Goal: Task Accomplishment & Management: Complete application form

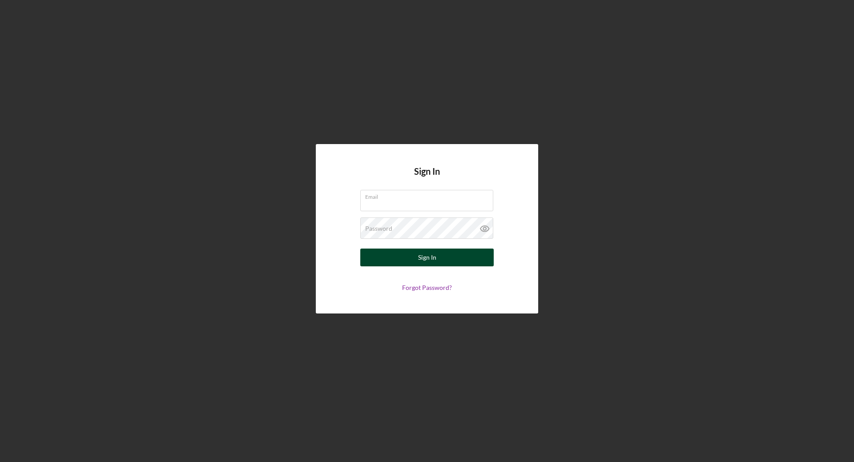
type input "[PERSON_NAME][EMAIL_ADDRESS][PERSON_NAME][DOMAIN_NAME]"
click at [386, 253] on button "Sign In" at bounding box center [426, 258] width 133 height 18
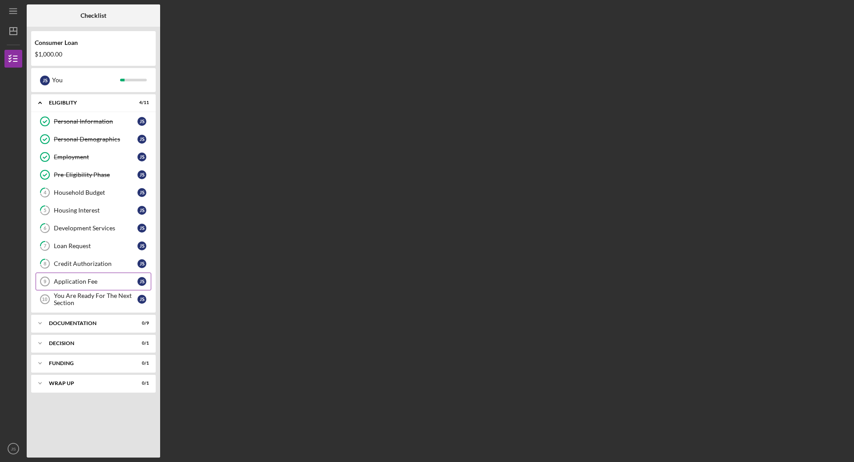
click at [78, 282] on div "Application Fee" at bounding box center [96, 281] width 84 height 7
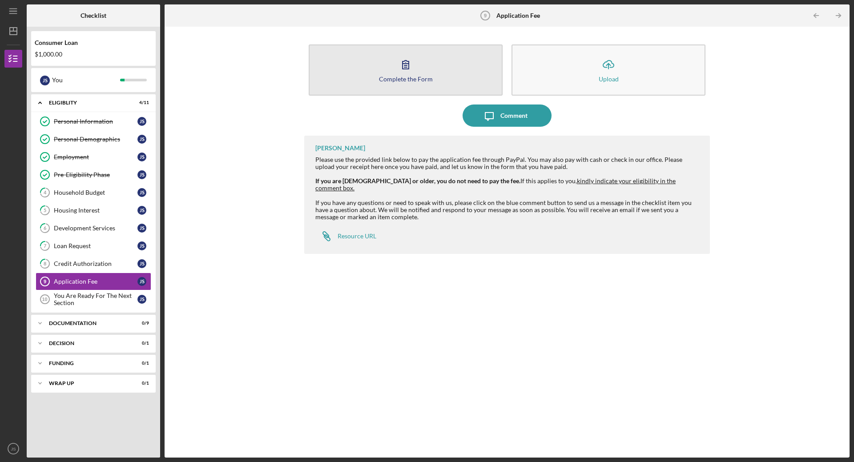
click at [378, 63] on button "Complete the Form Form" at bounding box center [406, 69] width 194 height 51
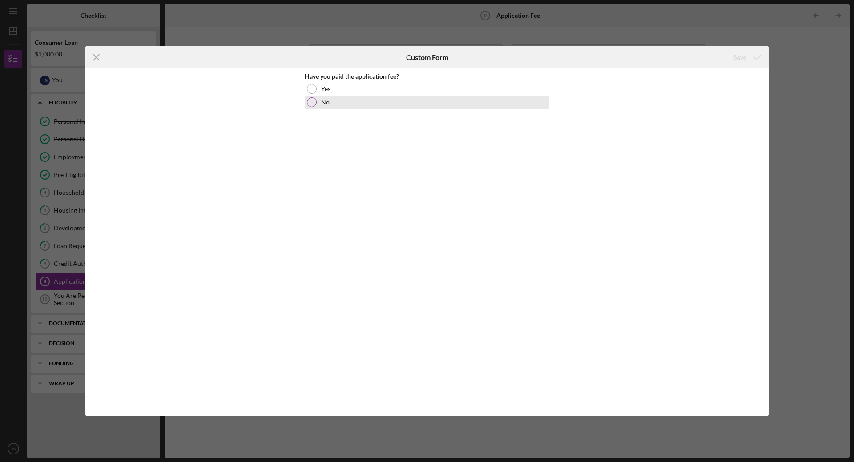
click at [312, 105] on div at bounding box center [312, 102] width 10 height 10
click at [736, 57] on div "Save" at bounding box center [739, 57] width 13 height 18
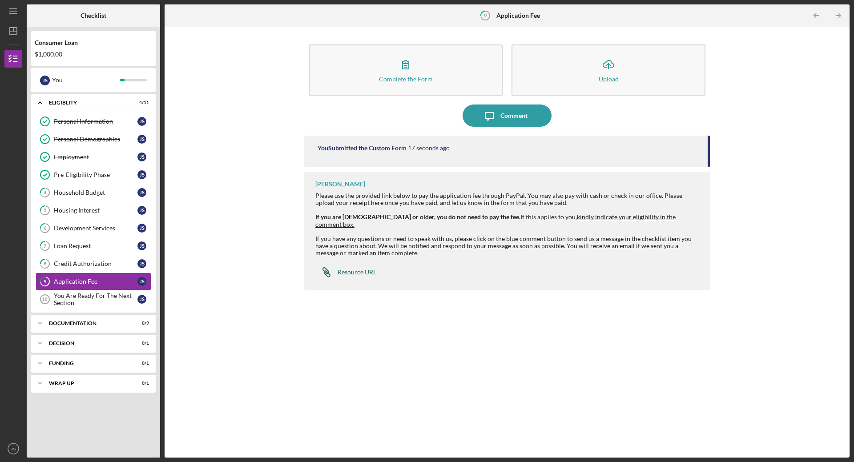
click at [366, 269] on link "Icon/Link Resource URL" at bounding box center [345, 272] width 61 height 18
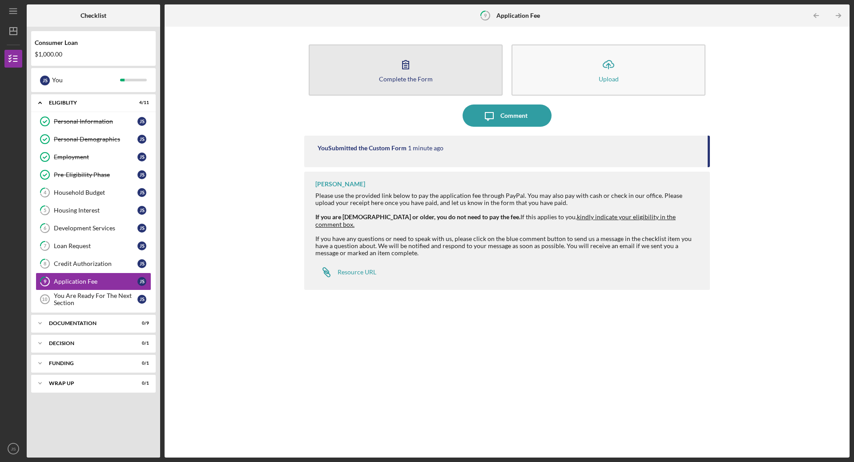
click at [414, 69] on icon "button" at bounding box center [405, 64] width 22 height 22
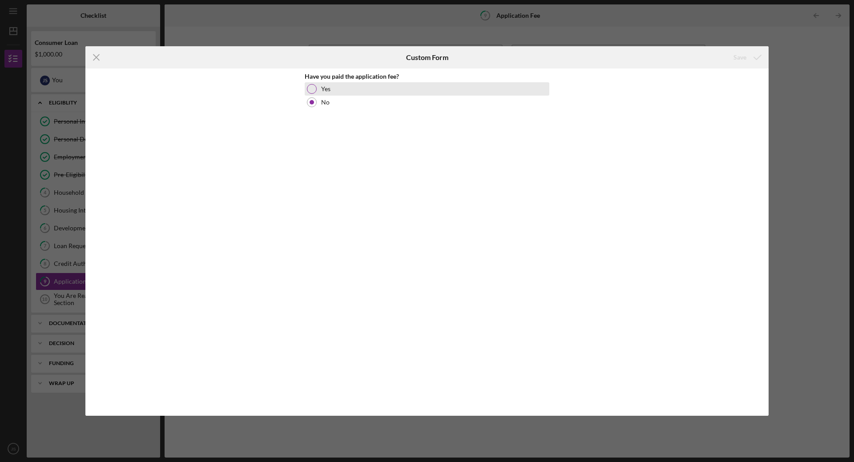
click at [314, 92] on div at bounding box center [312, 89] width 10 height 10
click at [745, 60] on div "Save" at bounding box center [739, 57] width 13 height 18
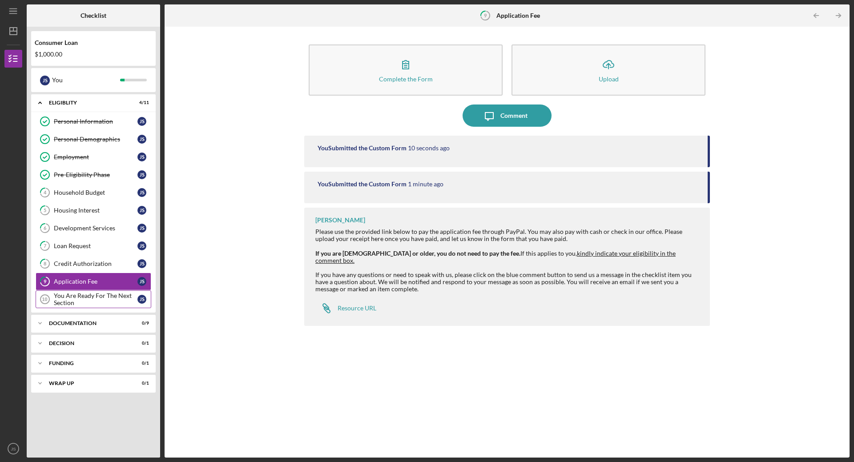
click at [87, 302] on div "You Are Ready For The Next Section" at bounding box center [96, 299] width 84 height 14
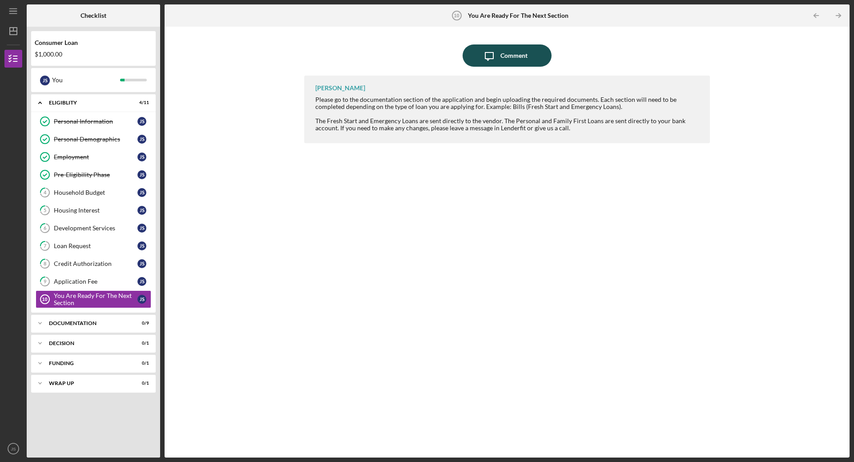
click at [506, 53] on div "Comment" at bounding box center [513, 55] width 27 height 22
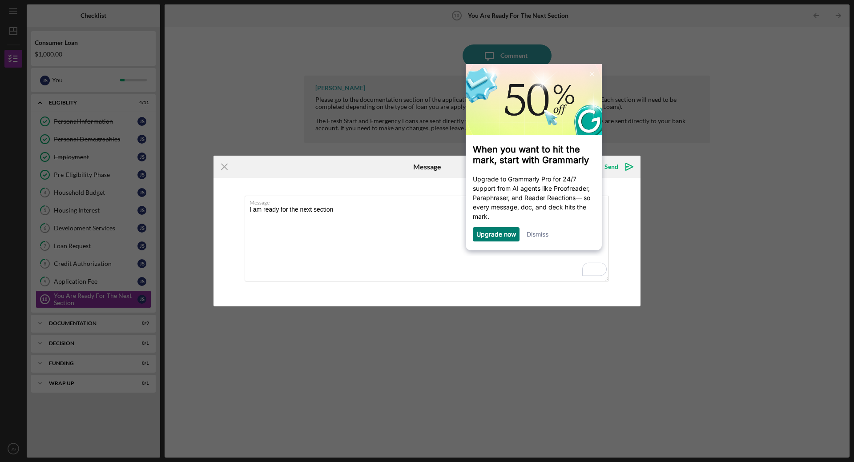
type textarea "I am ready for the next section"
click at [541, 237] on link "Dismiss" at bounding box center [537, 234] width 22 height 8
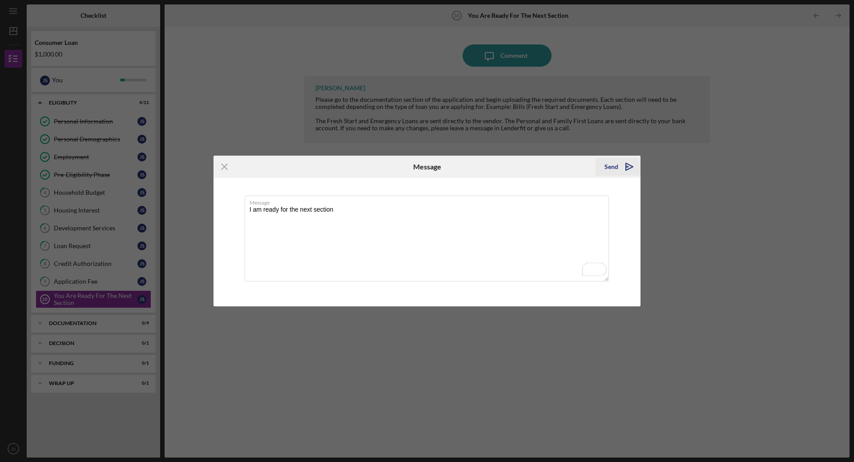
click at [612, 167] on div "Send" at bounding box center [611, 167] width 14 height 18
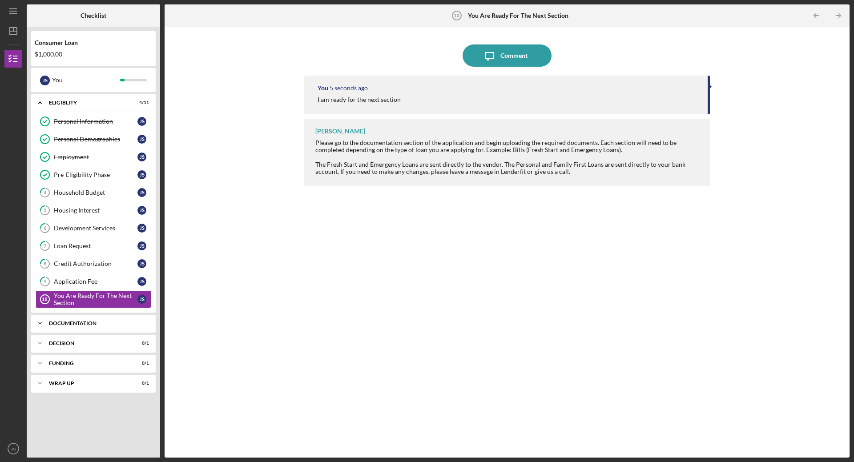
click at [113, 321] on div "Documentation" at bounding box center [97, 323] width 96 height 5
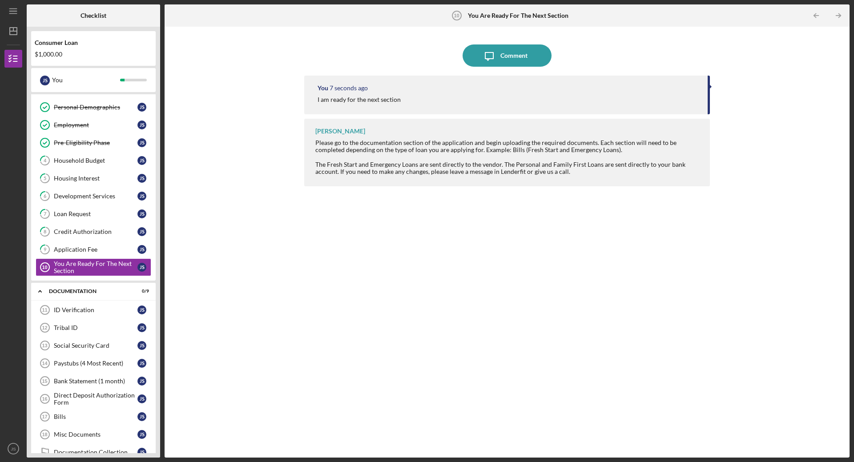
scroll to position [20, 0]
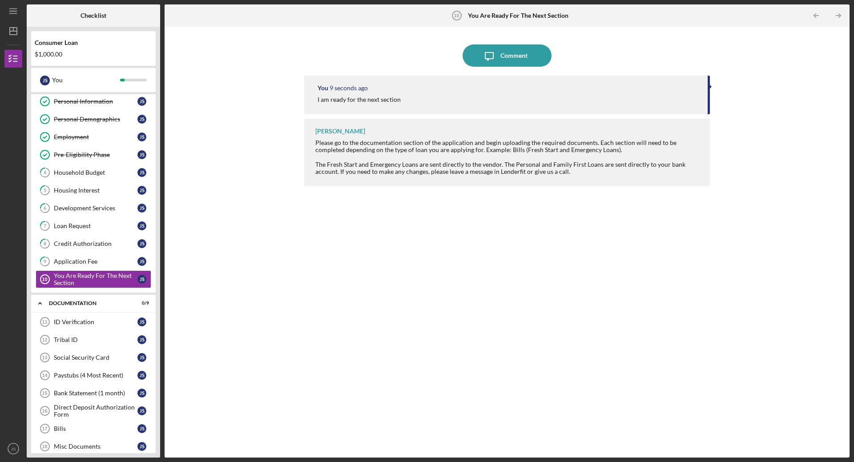
click at [709, 87] on div at bounding box center [710, 86] width 2 height 4
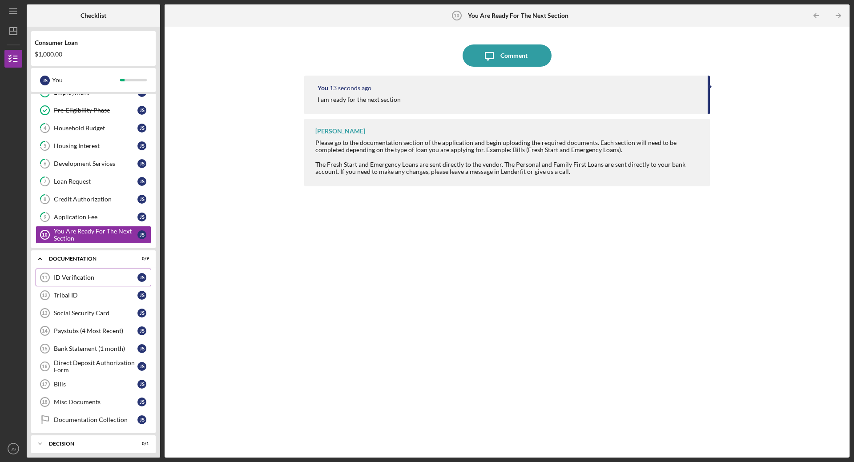
click at [82, 275] on div "ID Verification" at bounding box center [96, 277] width 84 height 7
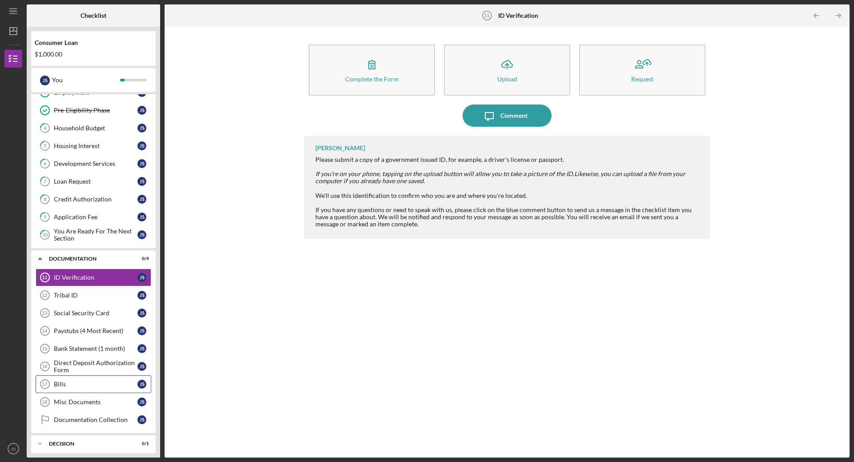
click at [87, 378] on link "Bills 17 Bills J S" at bounding box center [94, 384] width 116 height 18
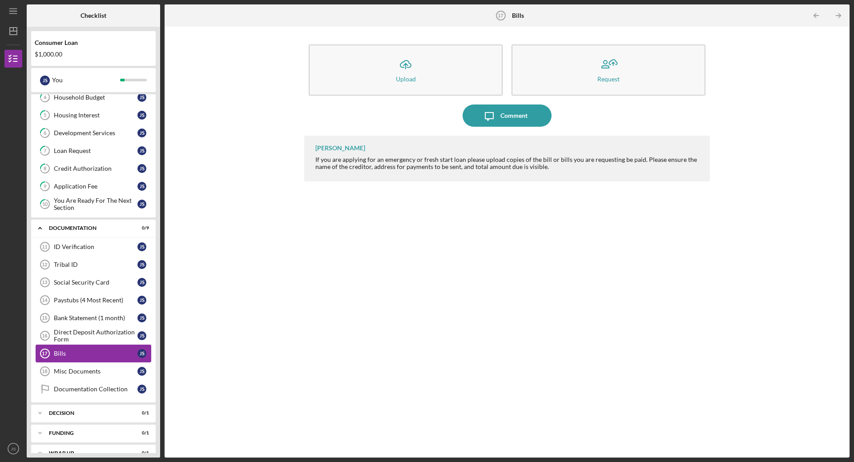
scroll to position [109, 0]
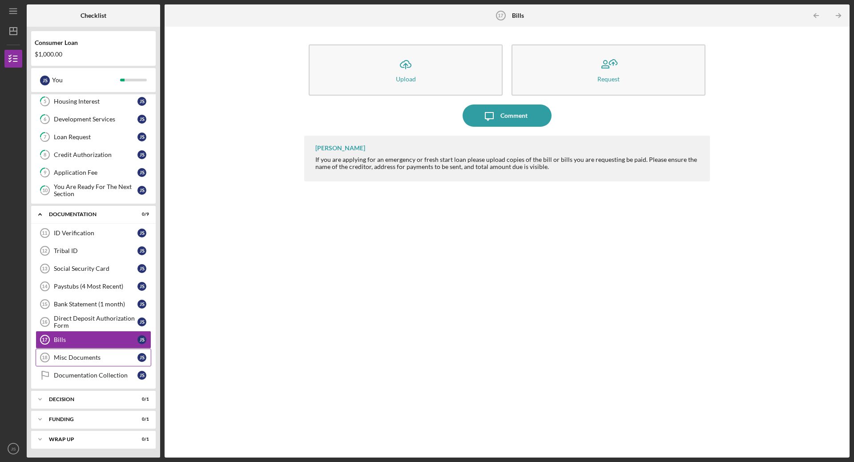
click at [82, 353] on link "Misc Documents 18 Misc Documents J S" at bounding box center [94, 358] width 116 height 18
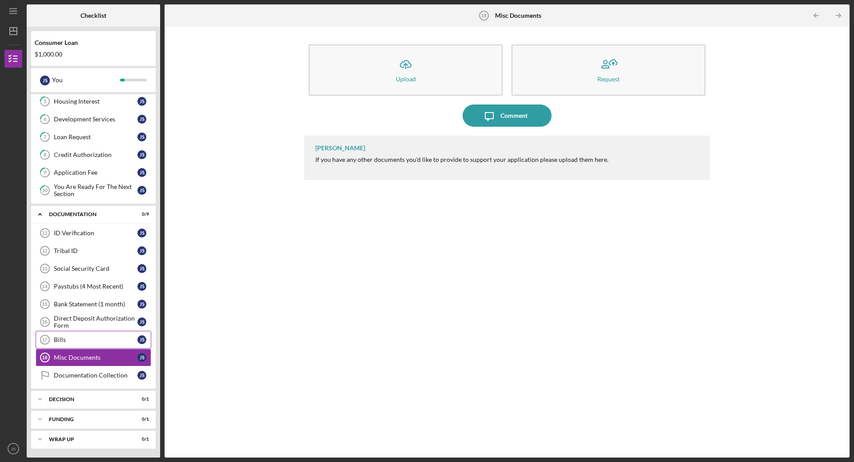
scroll to position [64, 0]
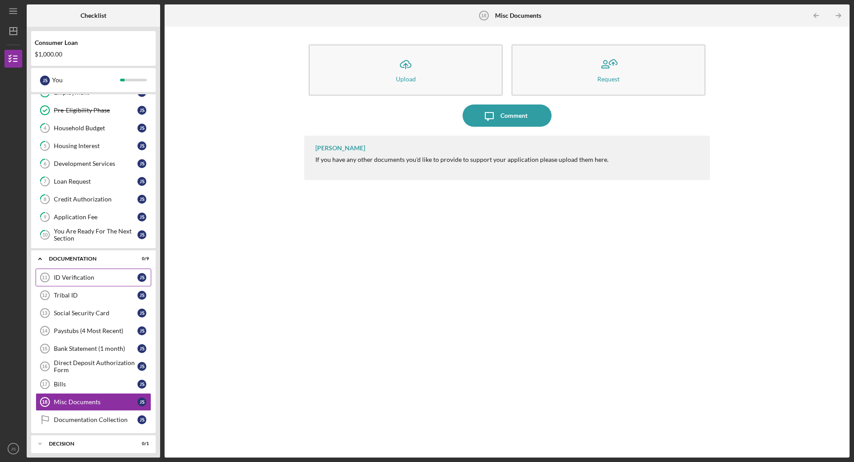
click at [80, 278] on div "ID Verification" at bounding box center [96, 277] width 84 height 7
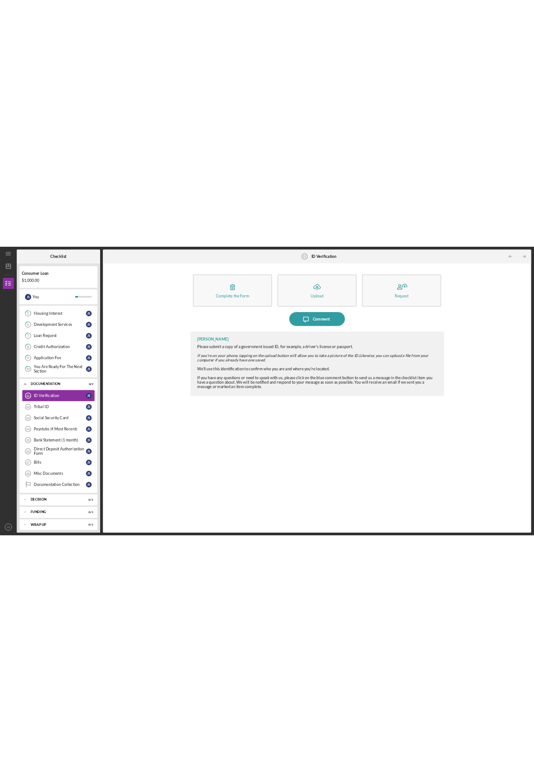
scroll to position [109, 0]
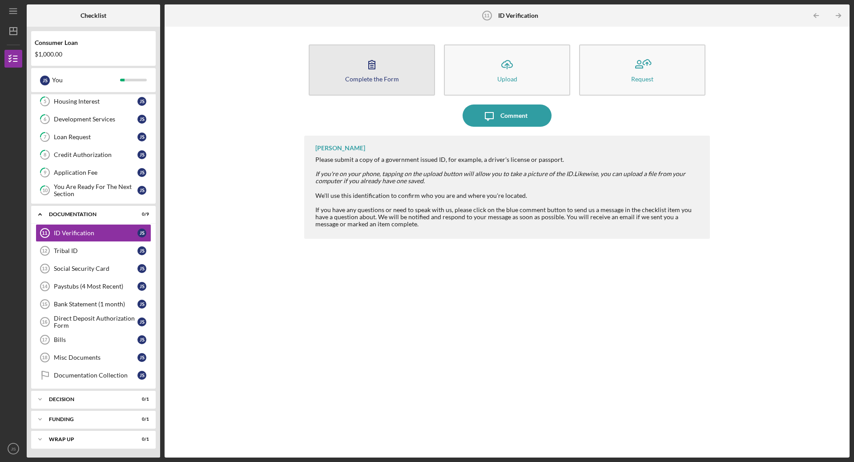
click at [350, 67] on button "Complete the Form Form" at bounding box center [372, 69] width 126 height 51
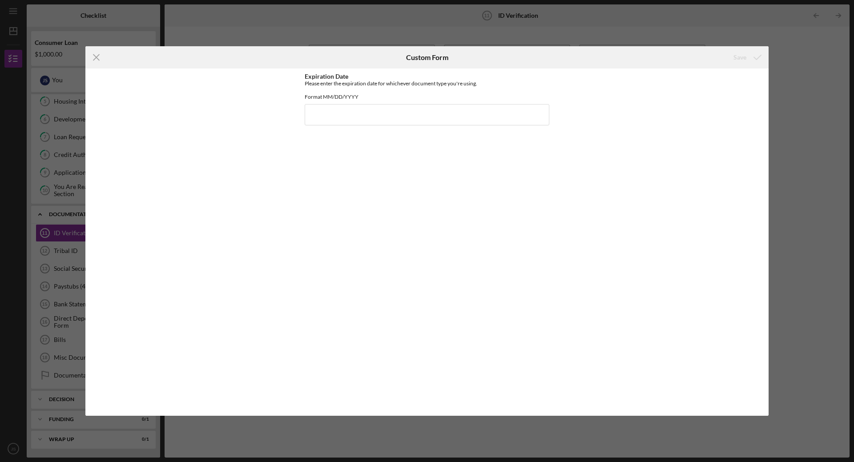
click at [784, 65] on div "Icon/Menu Close Custom Form Save Expiration Date Please enter the expiration da…" at bounding box center [427, 231] width 854 height 462
click at [96, 51] on icon "Icon/Menu Close" at bounding box center [96, 57] width 22 height 22
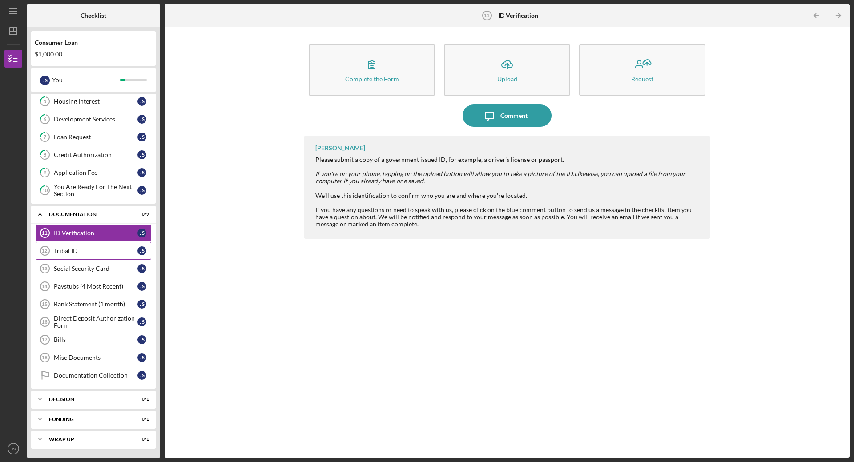
click at [100, 257] on link "Tribal ID 12 Tribal ID J S" at bounding box center [94, 251] width 116 height 18
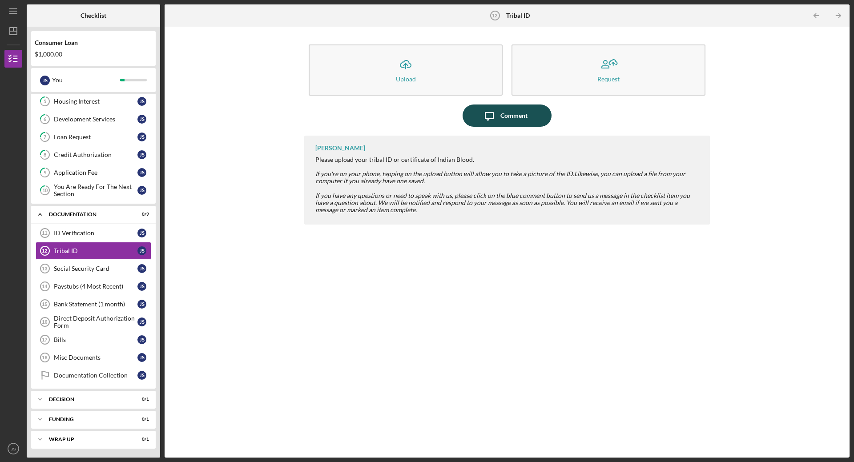
click at [524, 112] on div "Comment" at bounding box center [513, 115] width 27 height 22
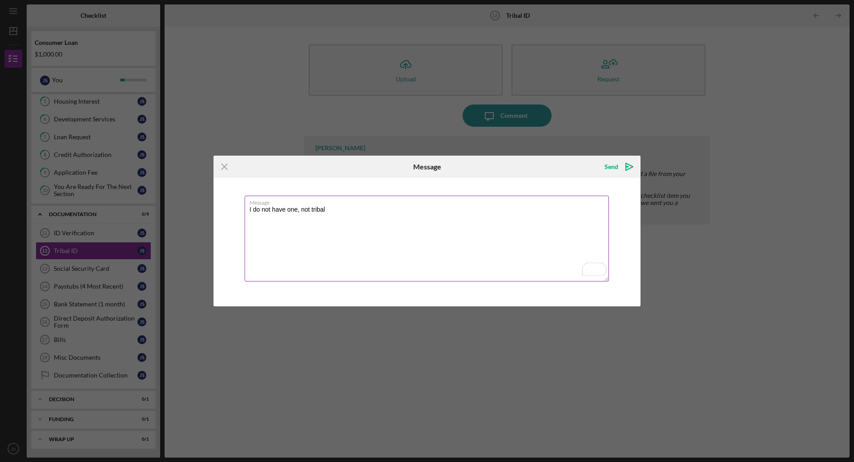
click at [300, 213] on textarea "I do not have one, not tribal" at bounding box center [427, 239] width 364 height 86
type textarea "I do not have one, I am not tribal"
click at [631, 164] on icon "Icon/icon-invite-send" at bounding box center [629, 167] width 22 height 22
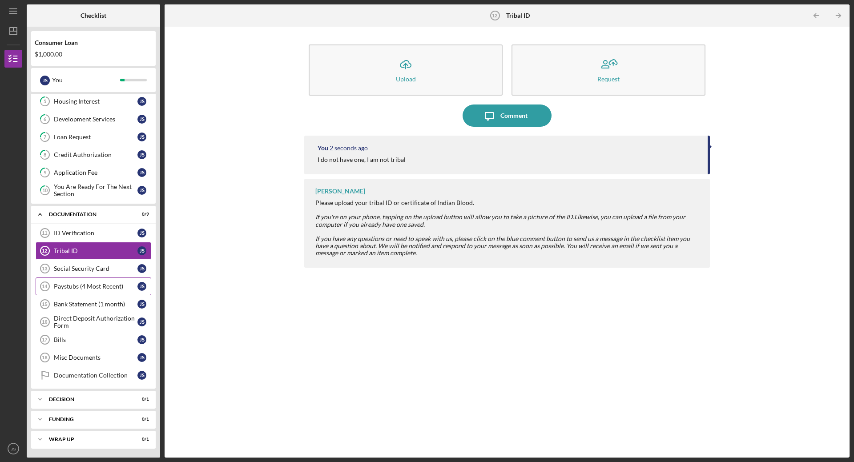
click at [97, 285] on div "Paystubs (4 Most Recent)" at bounding box center [96, 286] width 84 height 7
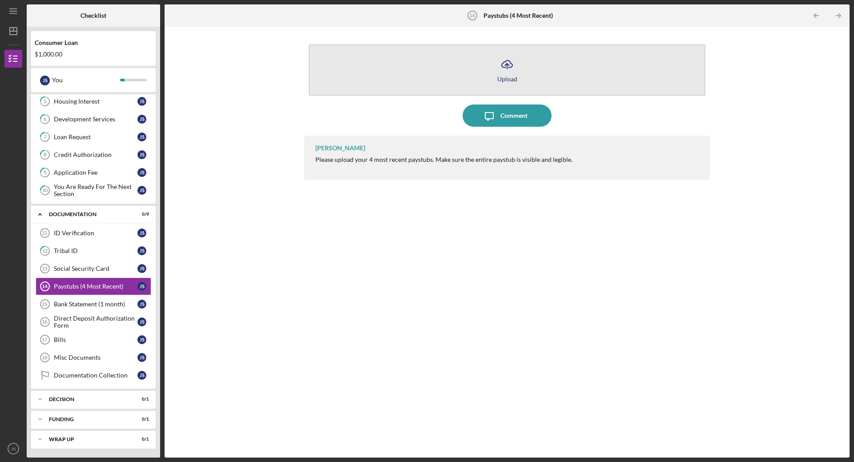
click at [476, 62] on button "Icon/Upload Upload" at bounding box center [507, 69] width 397 height 51
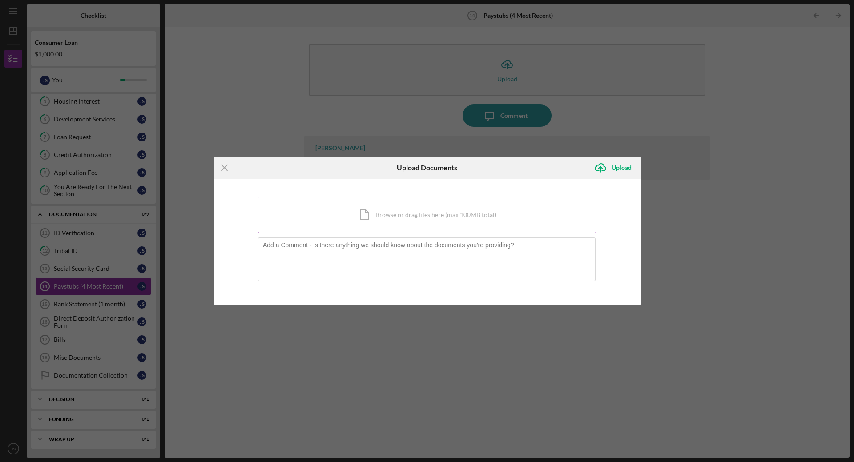
click at [395, 223] on div "Icon/Document Browse or drag files here (max 100MB total) Tap to choose files o…" at bounding box center [427, 215] width 338 height 36
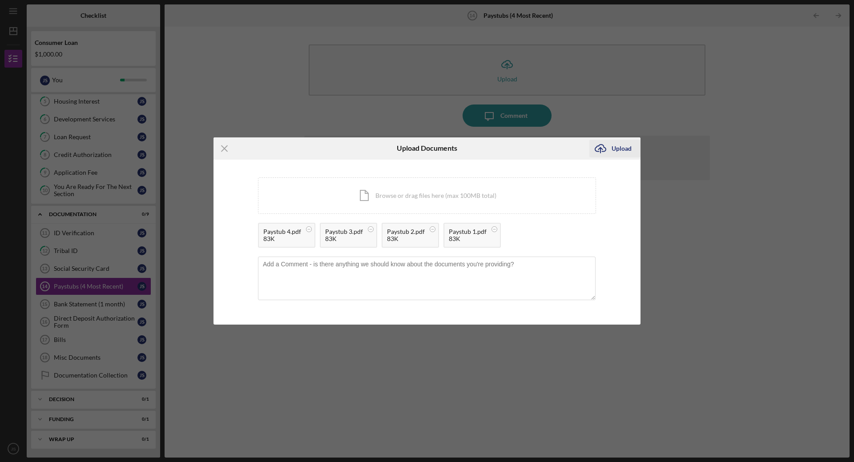
click at [613, 145] on div "Upload" at bounding box center [621, 149] width 20 height 18
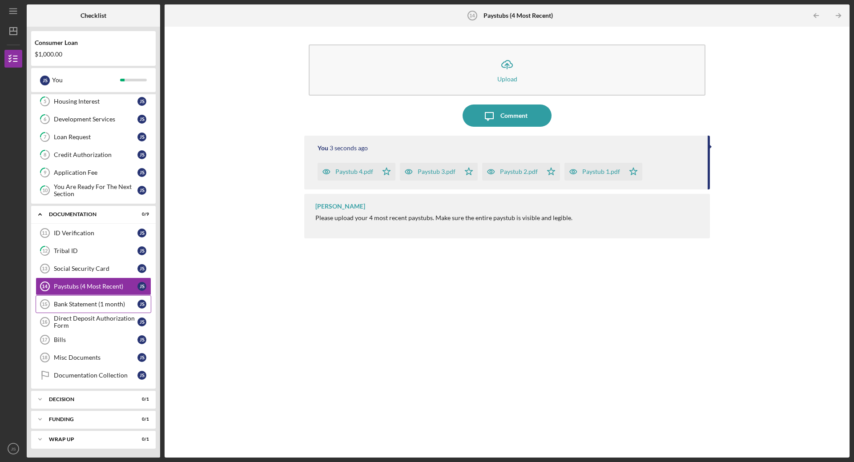
click at [88, 310] on link "Bank Statement (1 month) 15 Bank Statement (1 month) J S" at bounding box center [94, 304] width 116 height 18
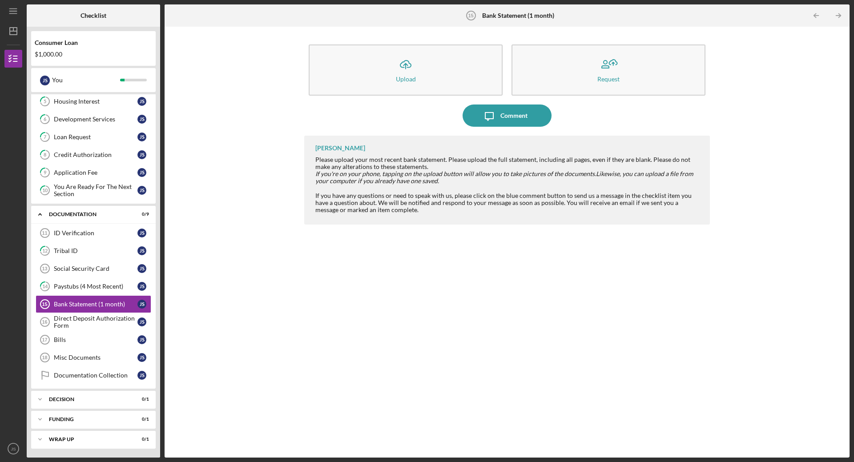
drag, startPoint x: 77, startPoint y: 8, endPoint x: 242, endPoint y: 36, distance: 167.9
click at [242, 36] on div "Icon/Upload Upload Request Icon/Message Comment [PERSON_NAME] Please upload you…" at bounding box center [507, 242] width 676 height 422
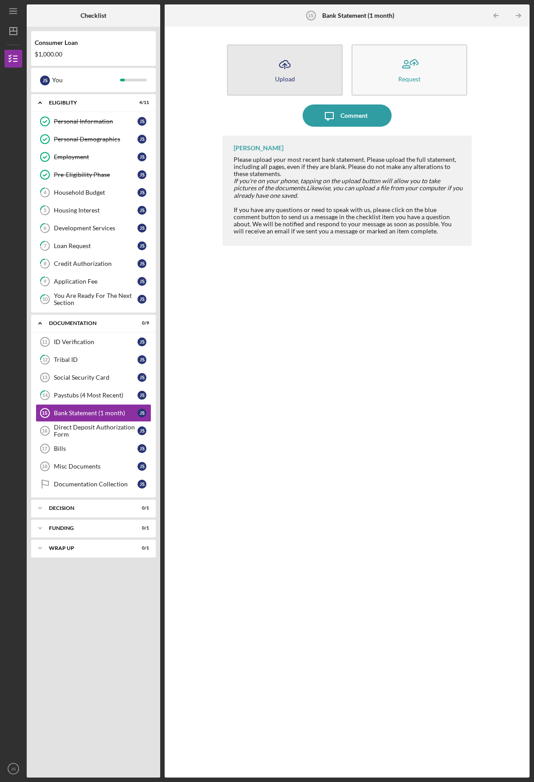
click at [288, 78] on div "Upload" at bounding box center [285, 79] width 20 height 7
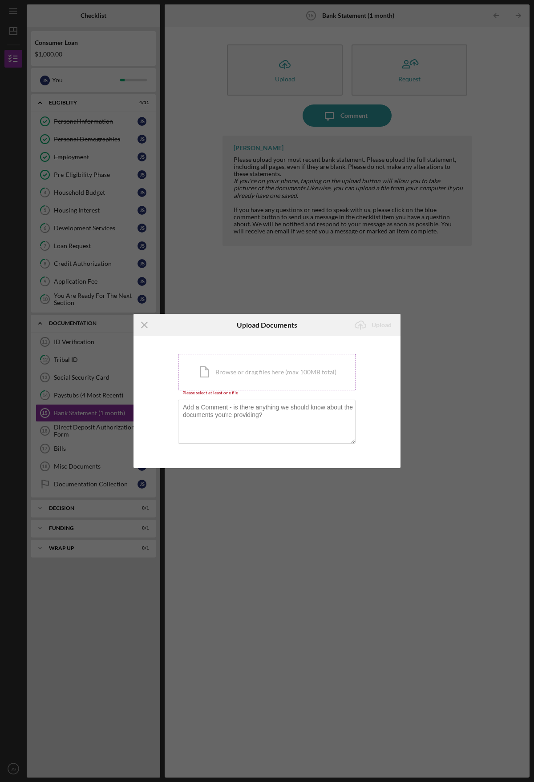
click at [226, 367] on div "Icon/Document Browse or drag files here (max 100MB total) Tap to choose files o…" at bounding box center [267, 372] width 178 height 36
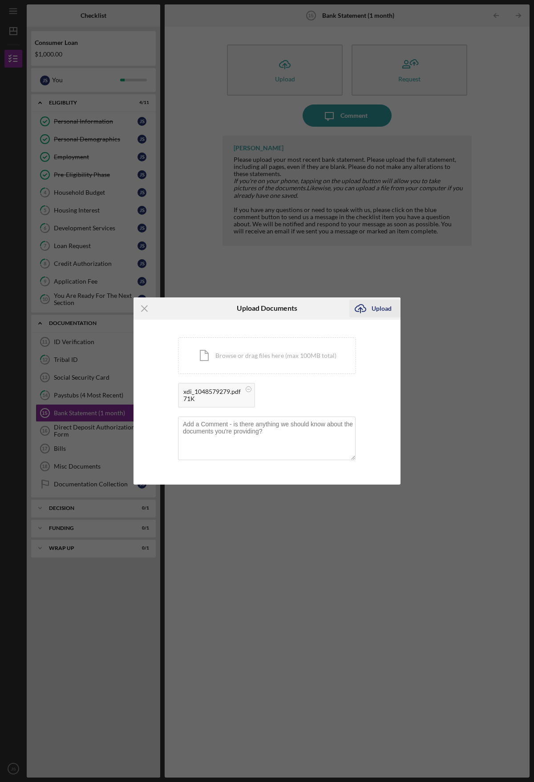
click at [378, 306] on div "Upload" at bounding box center [381, 309] width 20 height 18
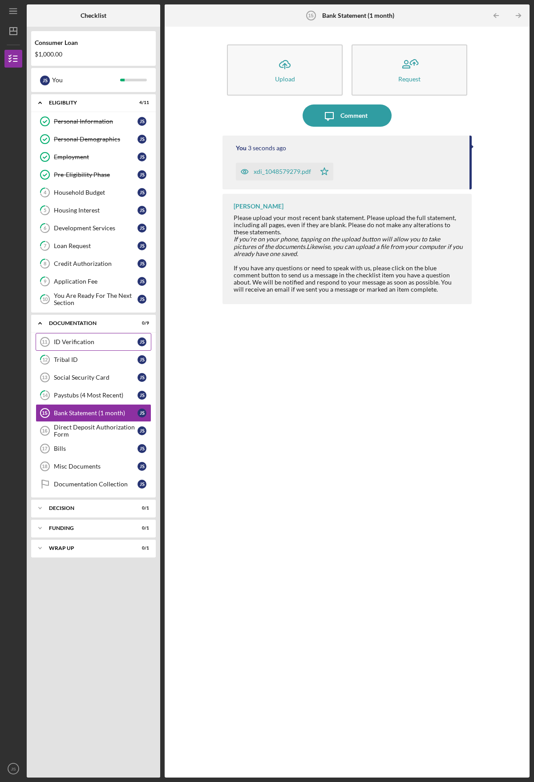
click at [96, 345] on div "ID Verification" at bounding box center [96, 341] width 84 height 7
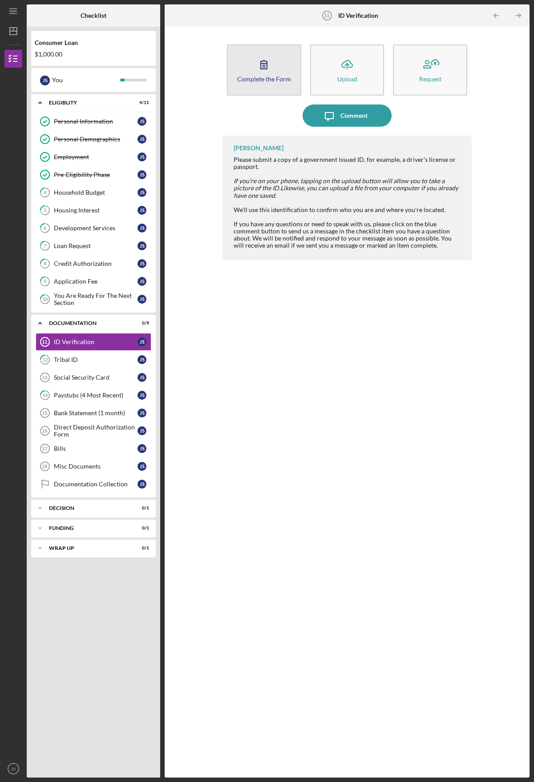
click at [279, 72] on button "Complete the Form Form" at bounding box center [264, 69] width 74 height 51
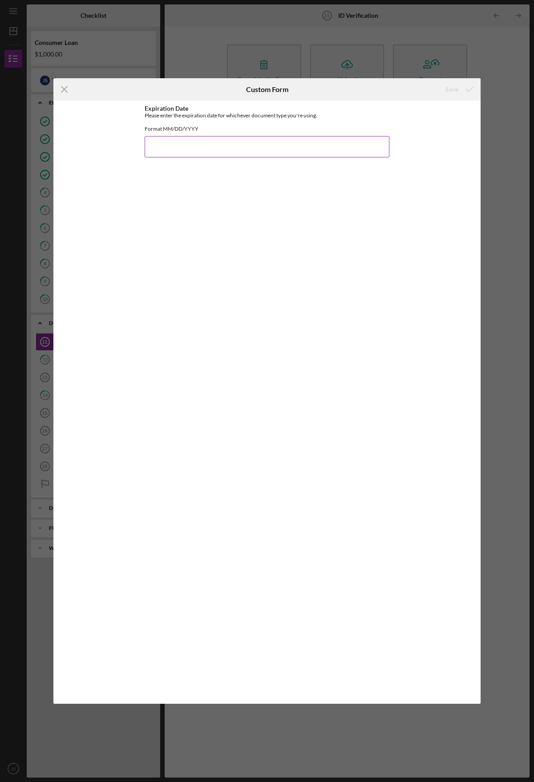
click at [177, 151] on input "Expiration Date" at bounding box center [267, 146] width 245 height 21
type input "[DATE]"
click at [448, 87] on div "Save" at bounding box center [451, 89] width 13 height 18
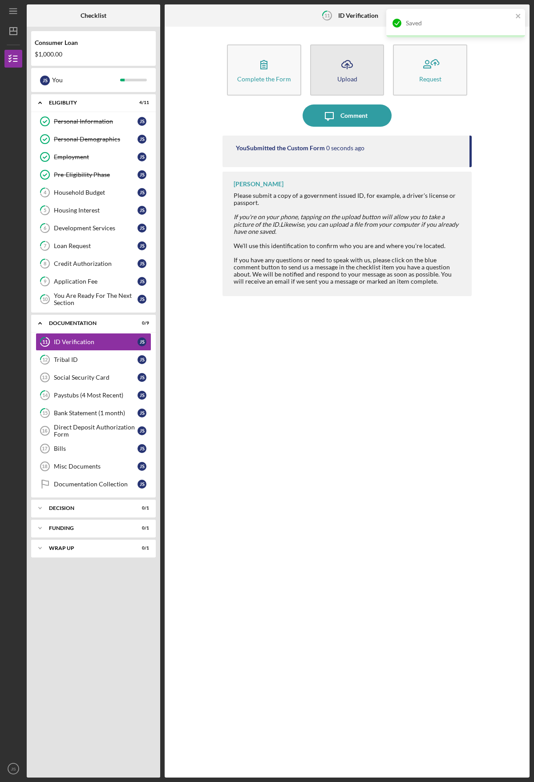
click at [348, 72] on icon "Icon/Upload" at bounding box center [347, 64] width 22 height 22
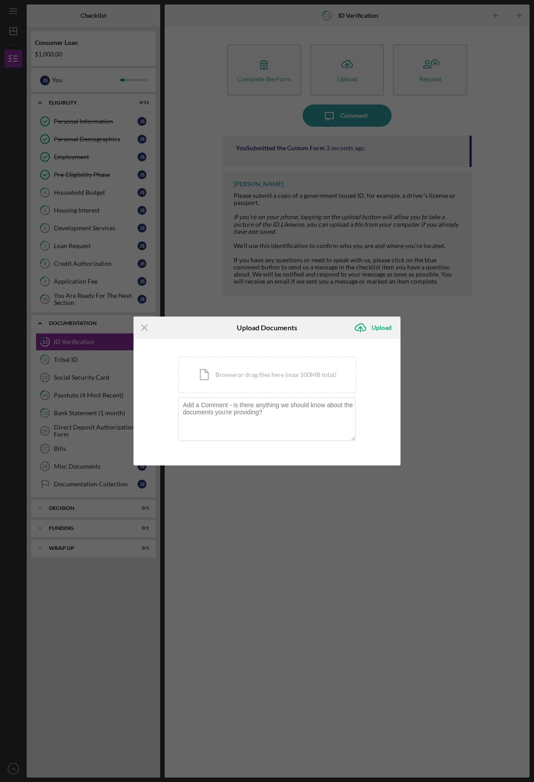
click at [235, 394] on div "You're uploading documents related to ID Verification . Icon/Document Browse or…" at bounding box center [267, 403] width 178 height 92
click at [234, 382] on div "Icon/Document Browse or drag files here (max 100MB total) Tap to choose files o…" at bounding box center [267, 375] width 178 height 36
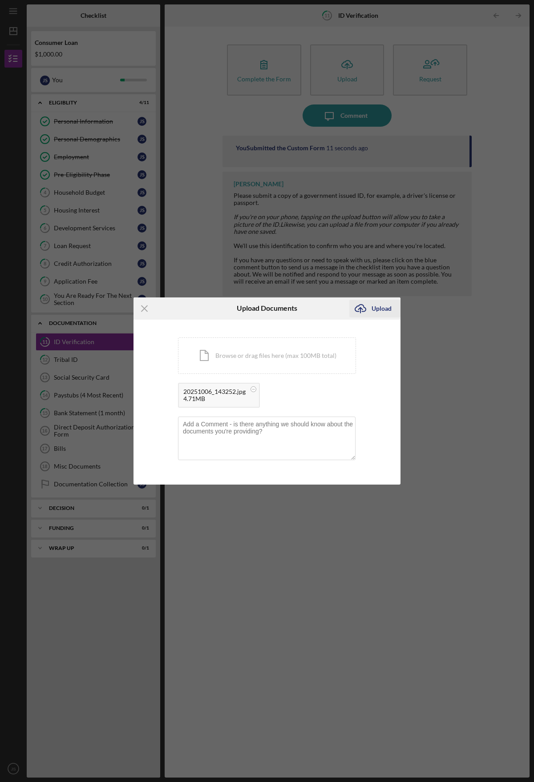
click at [379, 306] on div "Upload" at bounding box center [381, 309] width 20 height 18
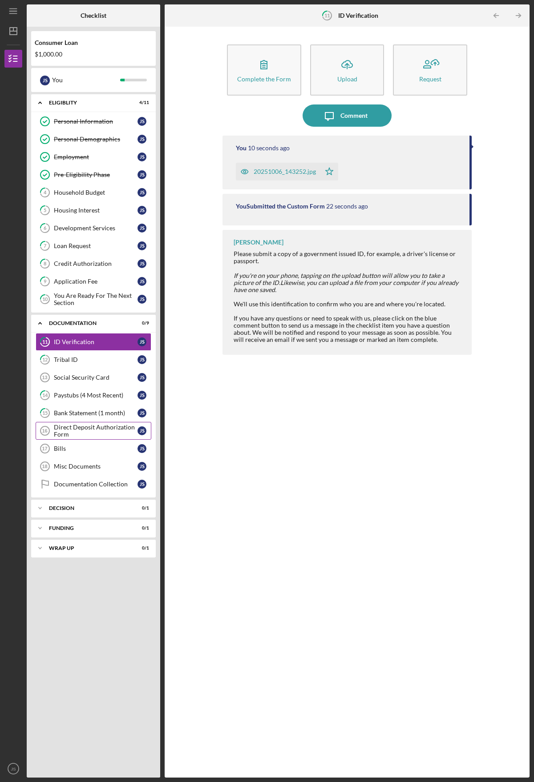
click at [99, 436] on div "Direct Deposit Authorization Form" at bounding box center [96, 431] width 84 height 14
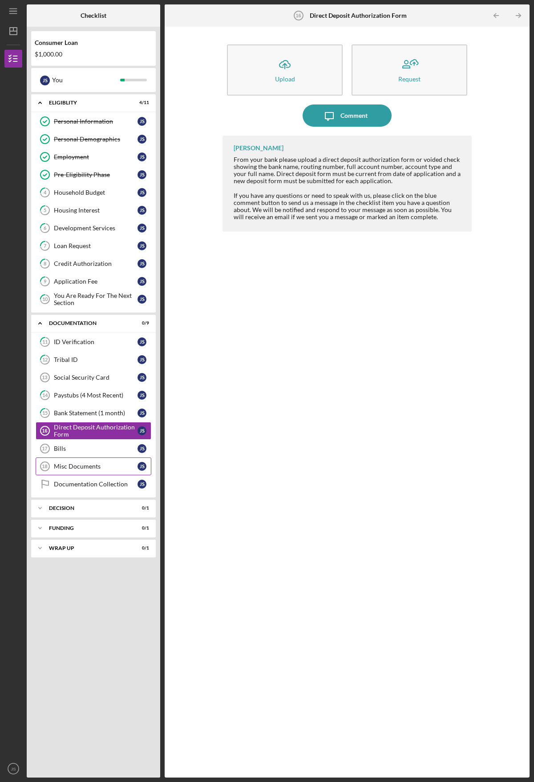
click at [105, 462] on div "Misc Documents" at bounding box center [96, 466] width 84 height 7
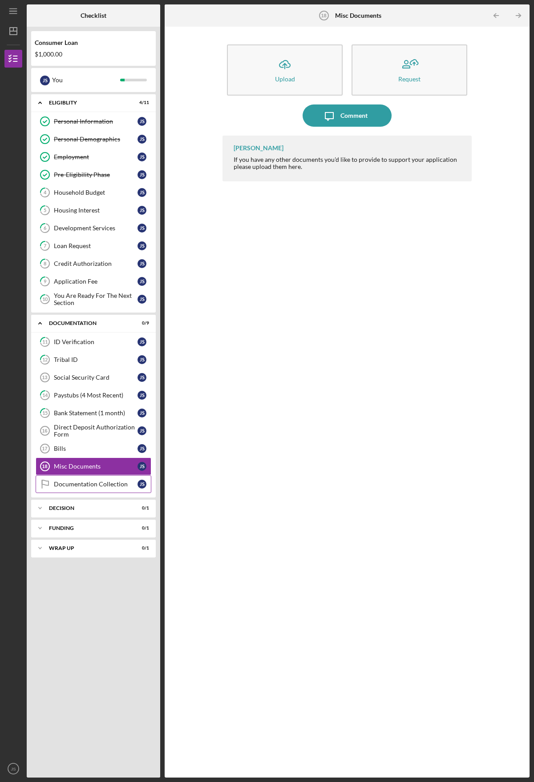
click at [103, 462] on link "Documentation Collection Documentation Collection J S" at bounding box center [94, 484] width 116 height 18
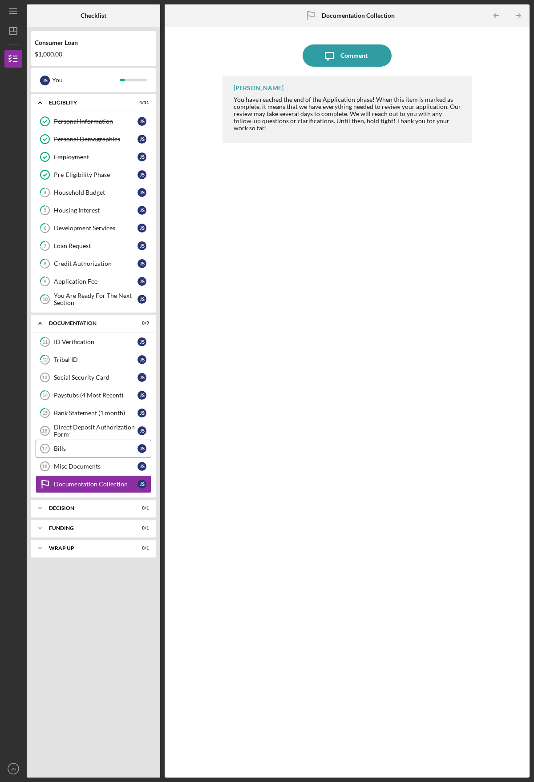
click at [68, 450] on div "Bills" at bounding box center [96, 448] width 84 height 7
